Goal: Transaction & Acquisition: Purchase product/service

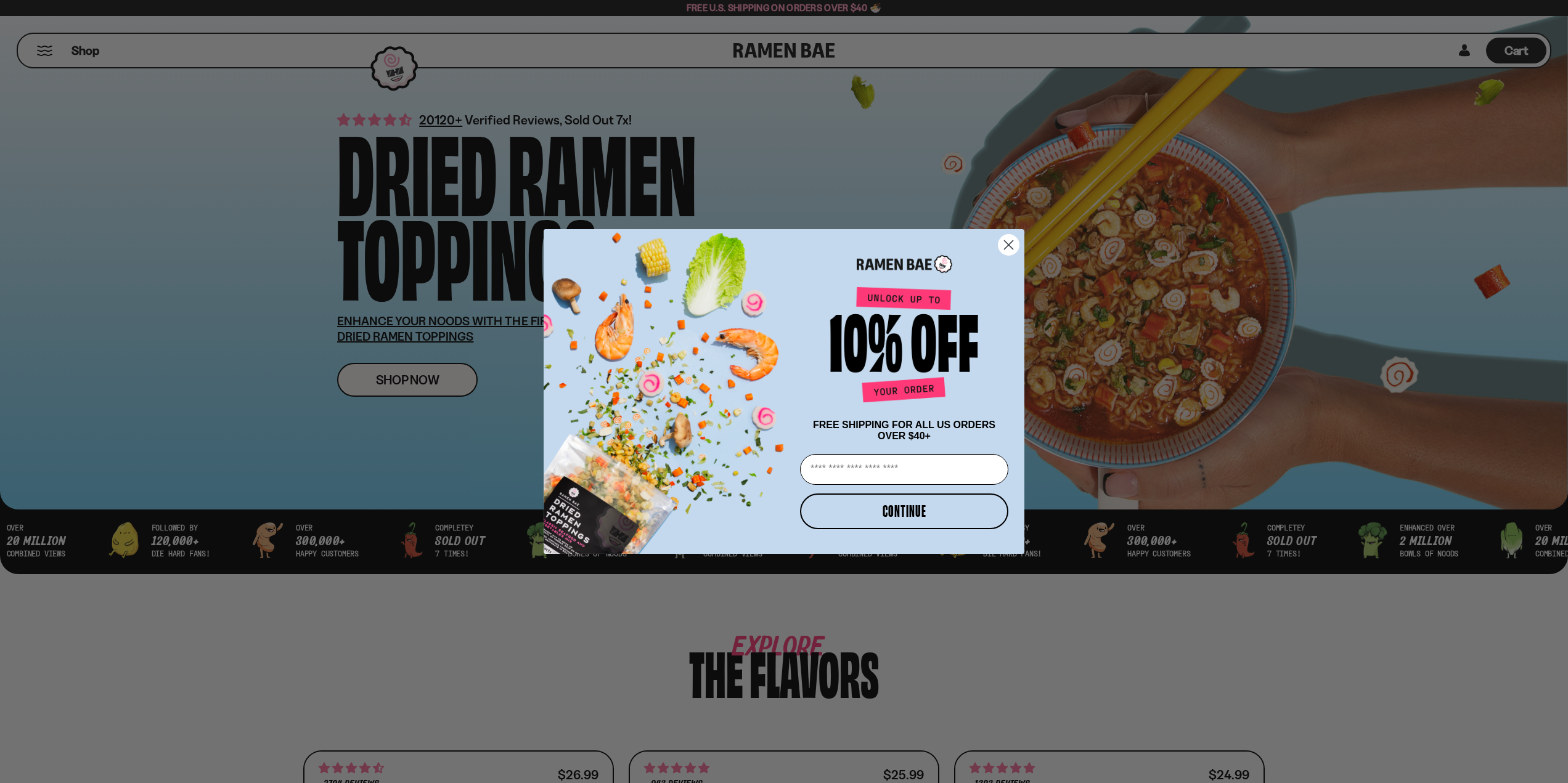
click at [1014, 244] on circle "Close dialog" at bounding box center [1009, 245] width 21 height 21
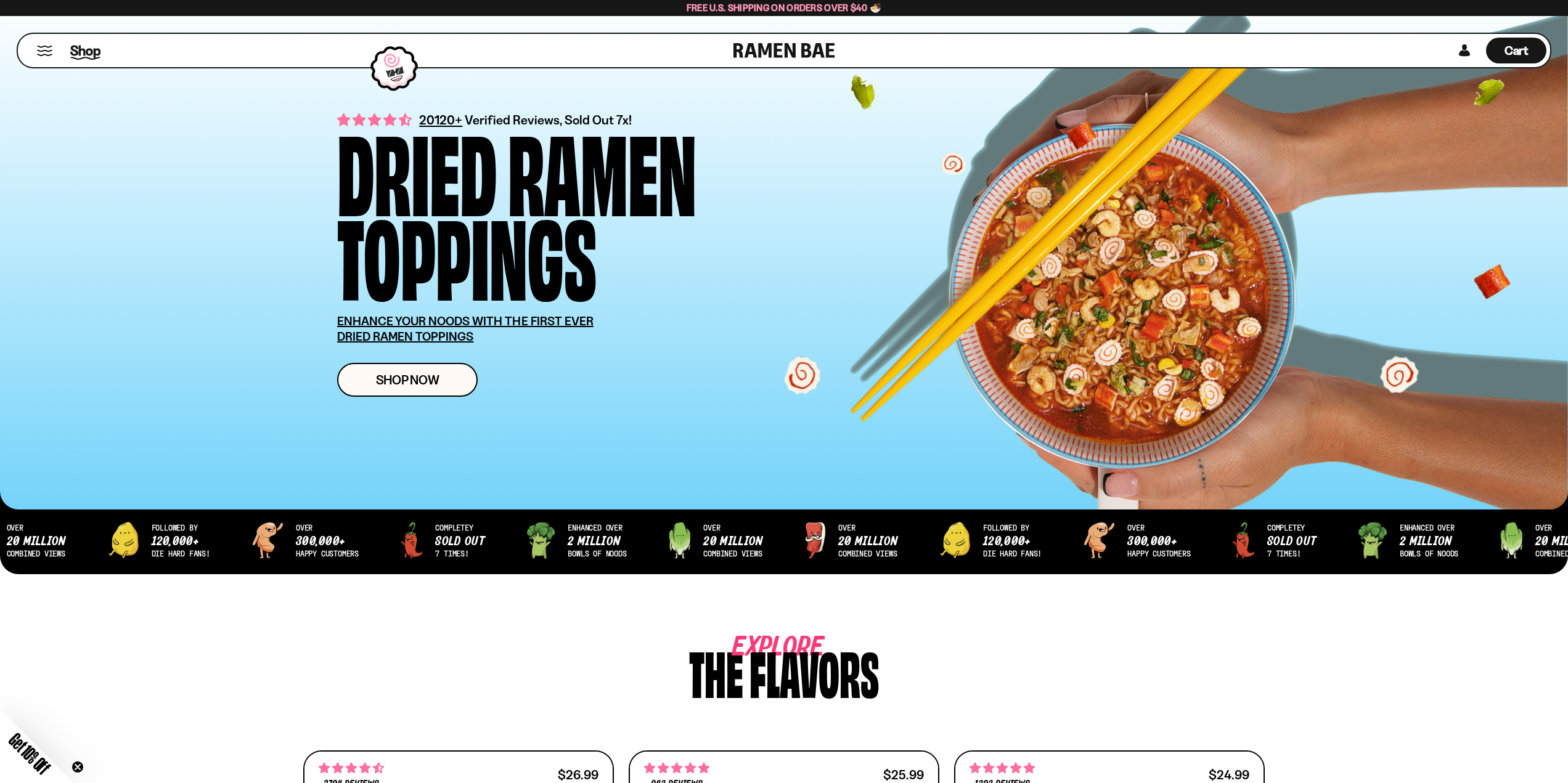
click at [82, 50] on span "Shop" at bounding box center [85, 50] width 30 height 18
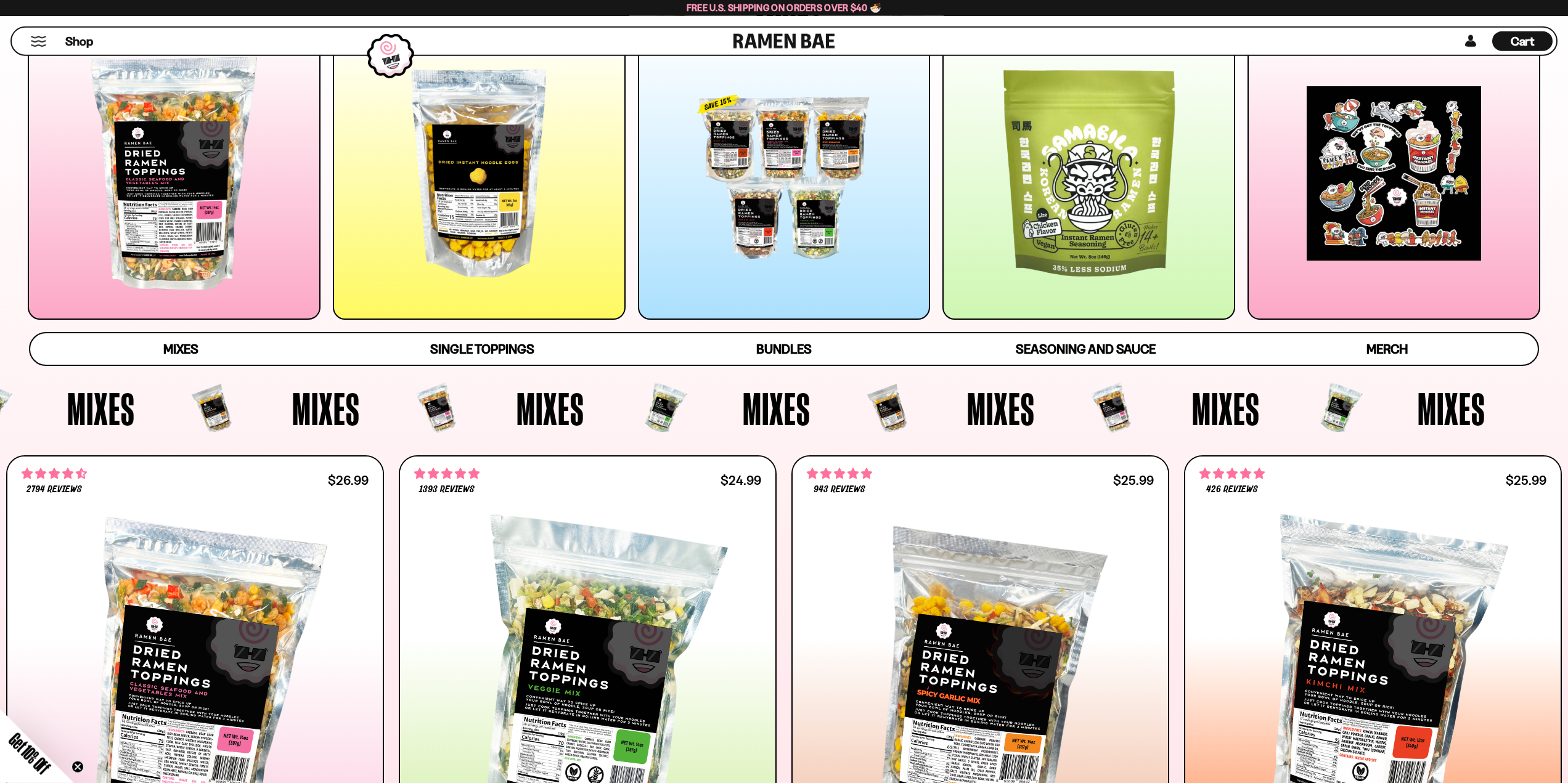
scroll to position [62, 0]
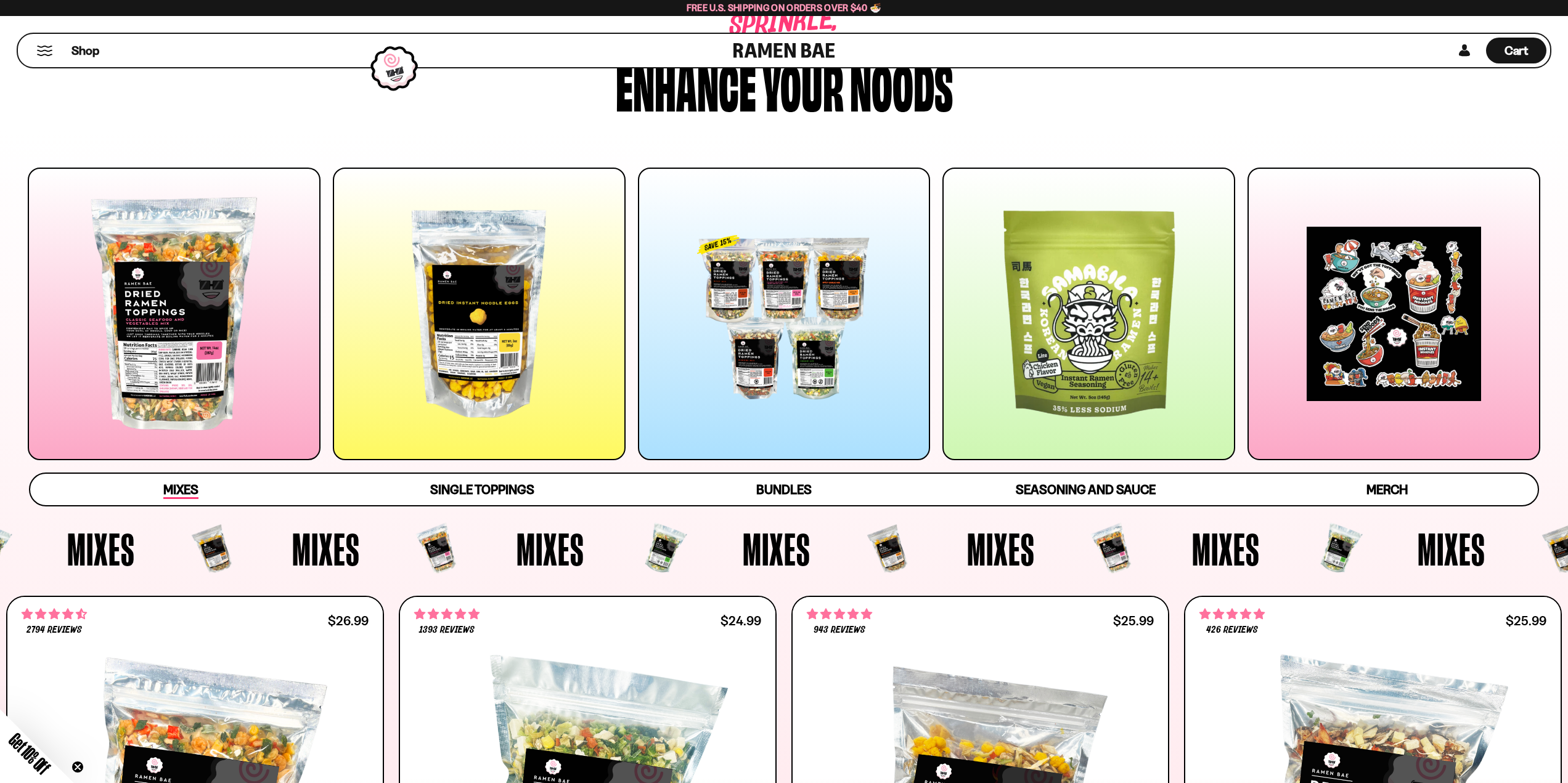
click at [184, 490] on span "Mixes" at bounding box center [180, 490] width 35 height 17
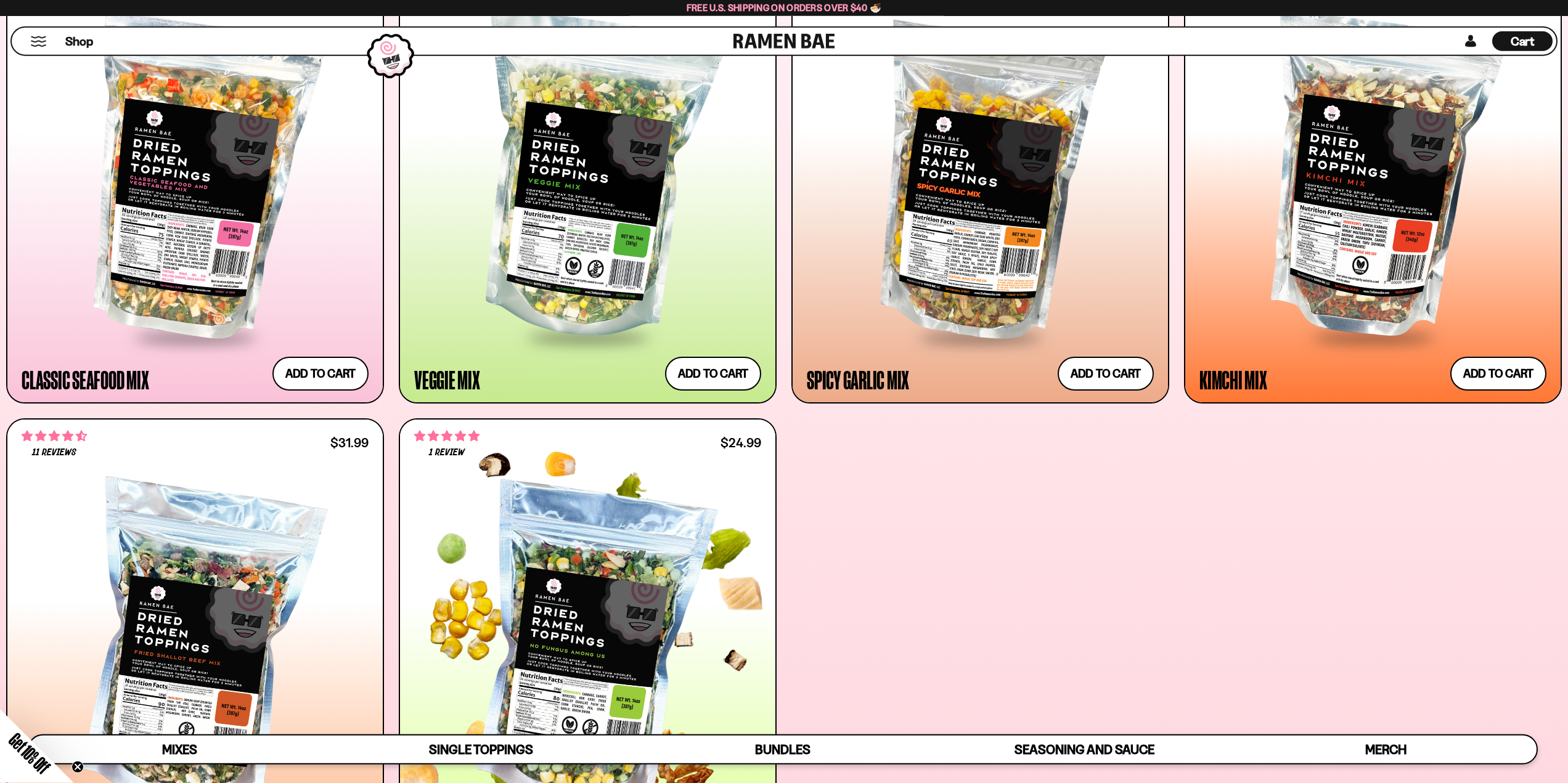
scroll to position [709, 0]
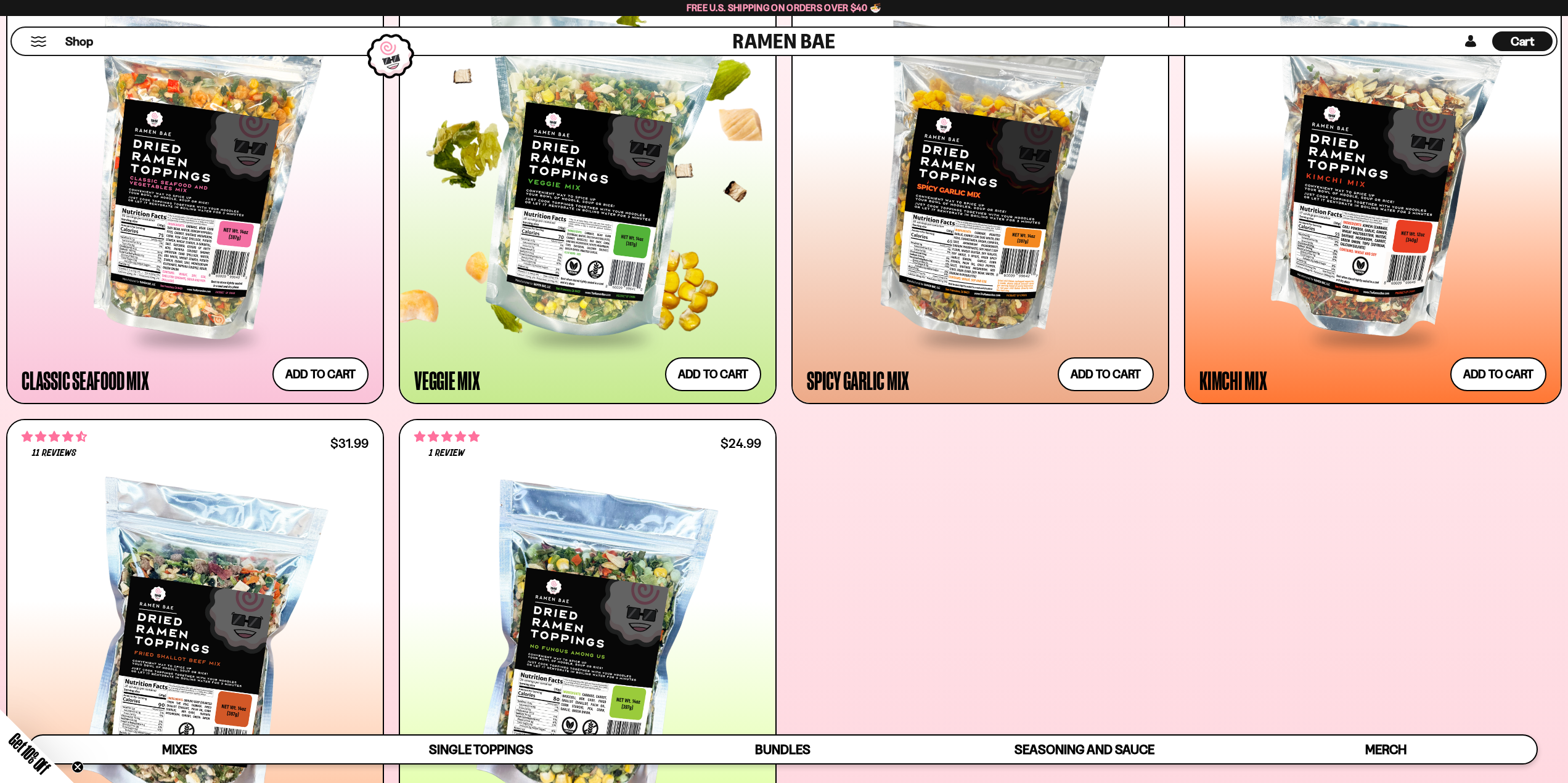
click at [617, 238] on div at bounding box center [588, 179] width 347 height 316
